Goal: Task Accomplishment & Management: Manage account settings

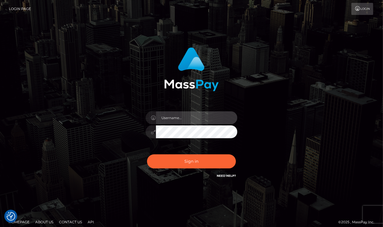
type input "aluasupport"
click at [192, 161] on button "Sign in" at bounding box center [191, 161] width 89 height 14
type input "aluasupport"
click at [192, 161] on button "Sign in" at bounding box center [191, 161] width 89 height 14
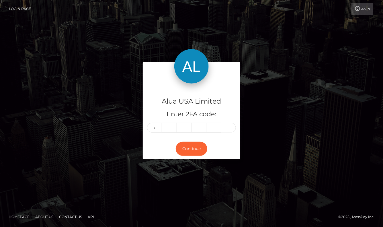
type input "5"
type input "9"
type input "7"
type input "4"
type input "6"
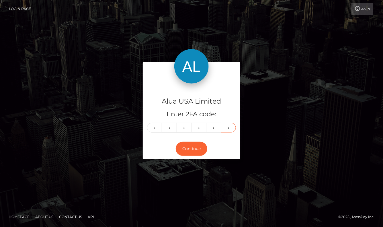
type input "2"
click at [192, 149] on button "Continue" at bounding box center [192, 149] width 32 height 14
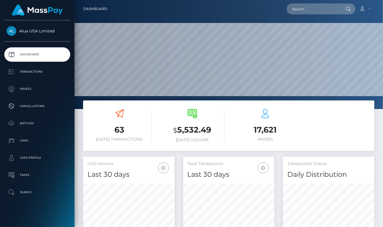
scroll to position [101, 91]
click at [328, 11] on input "text" at bounding box center [314, 8] width 54 height 11
paste input "621f5a9f2721d376290bf9bf"
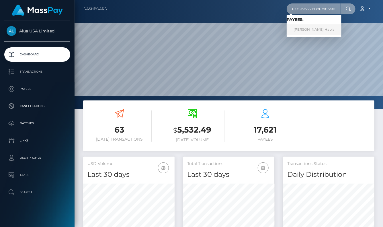
type input "621f5a9f2721d376290bf9bf"
click at [312, 32] on link "Mary Reighn Habla" at bounding box center [314, 29] width 55 height 11
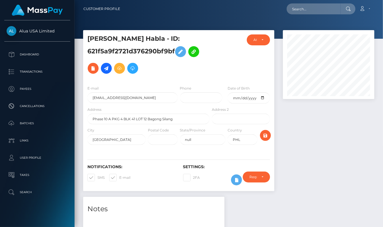
scroll to position [75, 0]
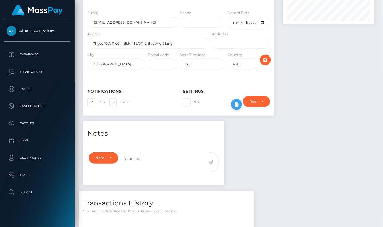
click at [236, 103] on icon at bounding box center [236, 104] width 7 height 7
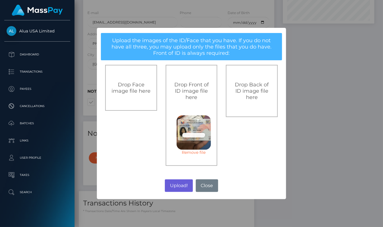
click at [179, 184] on button "Upload!" at bounding box center [179, 185] width 28 height 13
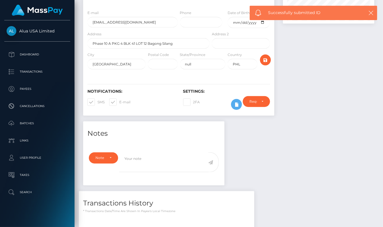
scroll to position [75, 0]
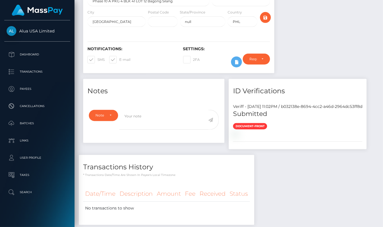
scroll to position [200, 0]
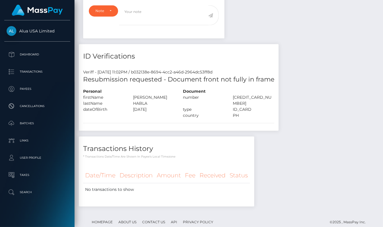
scroll to position [212, 0]
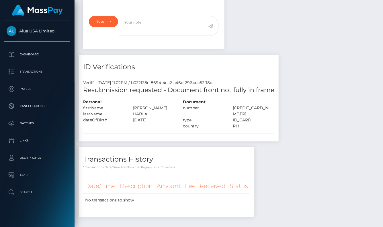
click at [221, 99] on div "Resubmission requested - Document front not fully in frame" at bounding box center [179, 92] width 200 height 13
click at [225, 91] on h5 "Resubmission requested - Document front not fully in frame" at bounding box center [178, 90] width 191 height 9
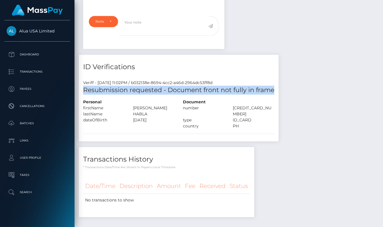
click at [225, 91] on h5 "Resubmission requested - Document front not fully in frame" at bounding box center [178, 90] width 191 height 9
copy div "Resubmission requested - Document front not fully in frame"
